Goal: Find specific page/section: Find specific page/section

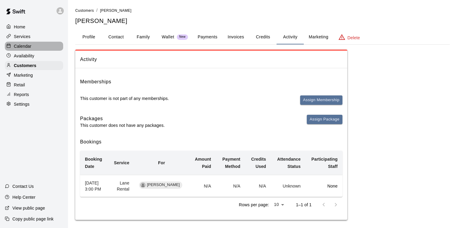
click at [32, 44] on div "Calendar" at bounding box center [34, 46] width 58 height 9
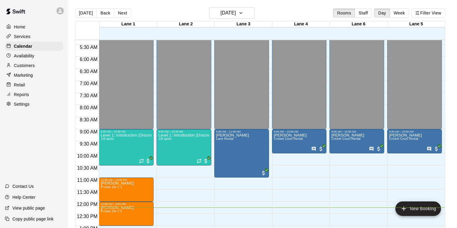
scroll to position [127, 0]
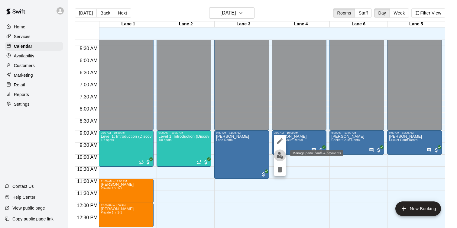
click at [277, 157] on img "edit" at bounding box center [279, 155] width 7 height 7
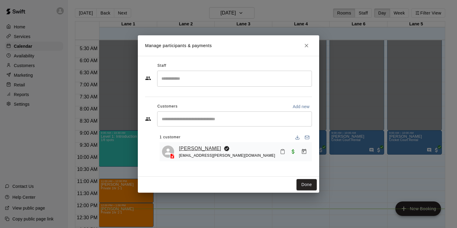
click at [195, 148] on link "[PERSON_NAME]" at bounding box center [200, 149] width 42 height 8
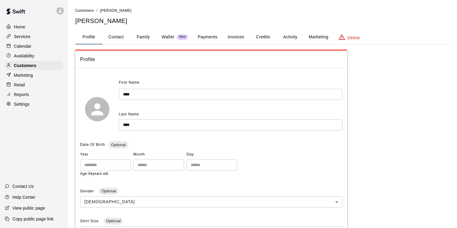
click at [210, 42] on button "Payments" at bounding box center [207, 37] width 29 height 14
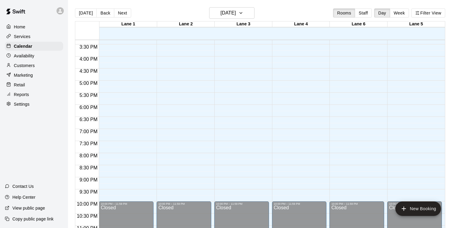
scroll to position [385, 0]
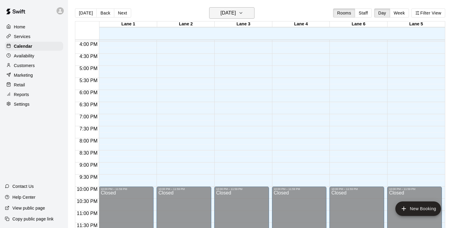
click at [243, 13] on icon "button" at bounding box center [240, 12] width 5 height 7
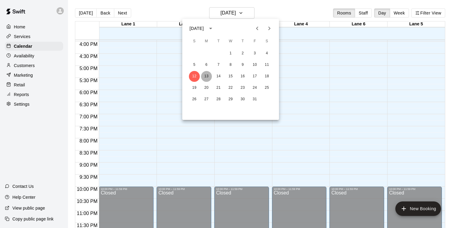
click at [205, 77] on button "13" at bounding box center [206, 76] width 11 height 11
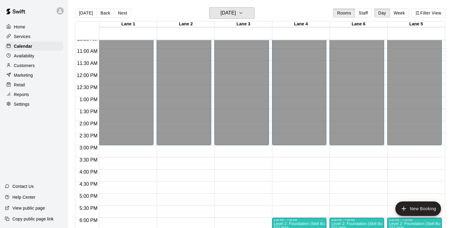
scroll to position [257, 0]
